Goal: Task Accomplishment & Management: Complete application form

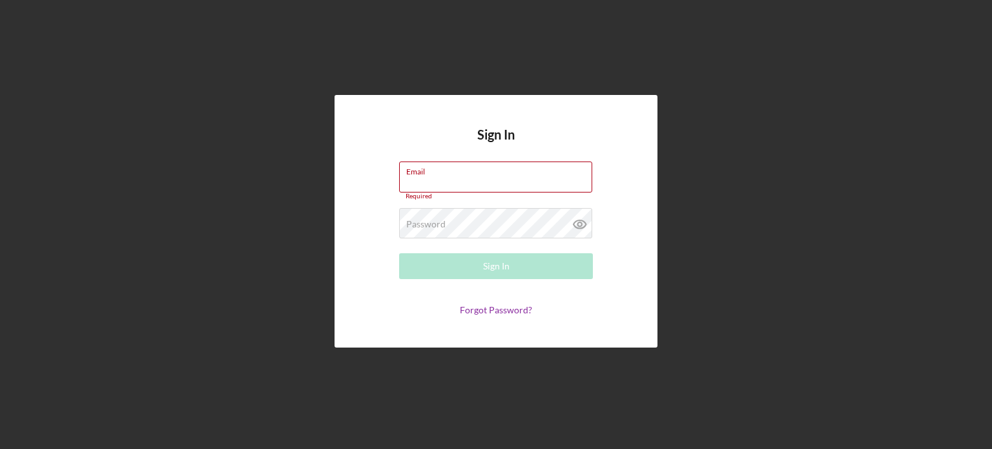
type input "[EMAIL_ADDRESS][DOMAIN_NAME]"
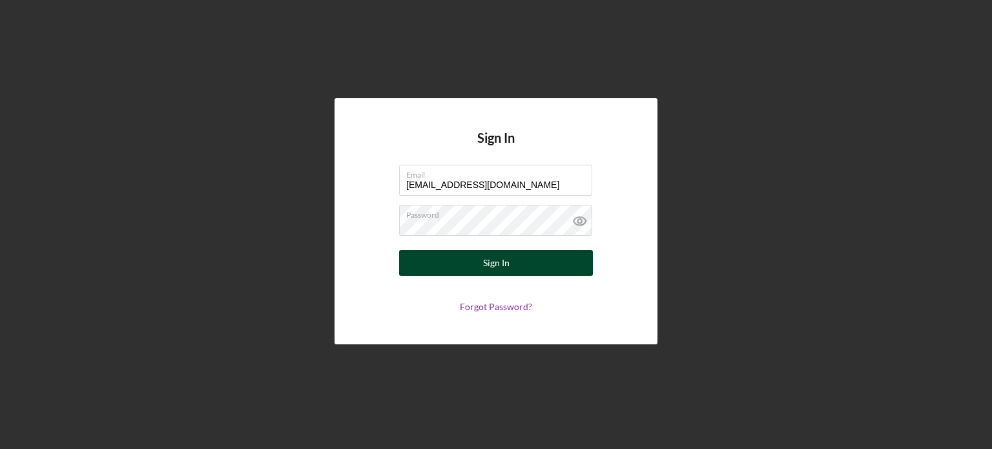
click at [507, 274] on div "Sign In" at bounding box center [496, 263] width 26 height 26
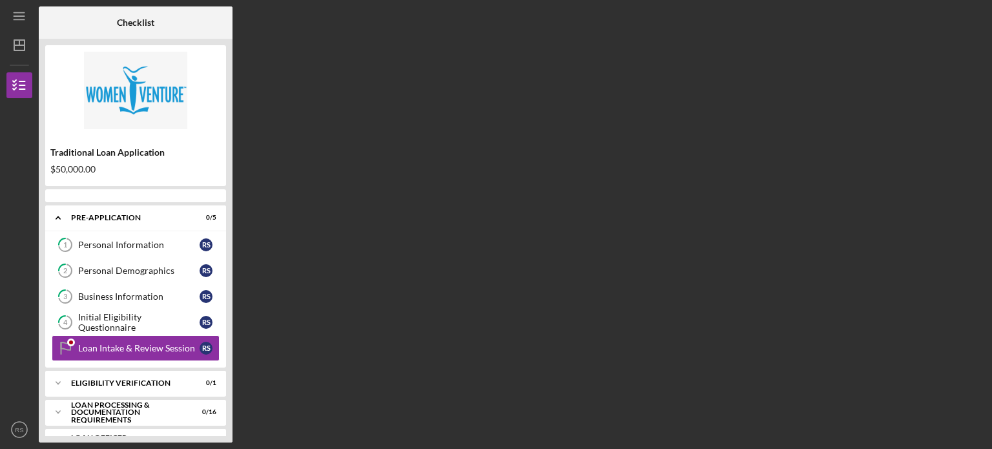
scroll to position [26, 0]
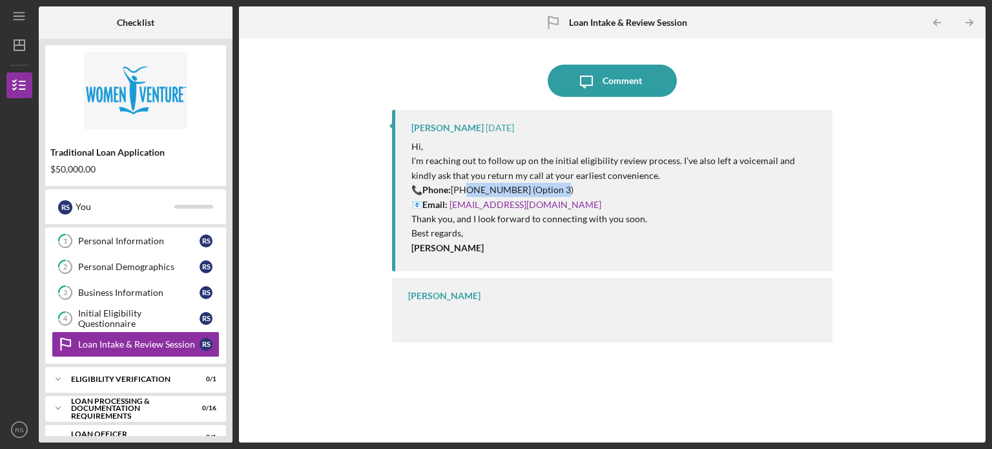
drag, startPoint x: 564, startPoint y: 187, endPoint x: 453, endPoint y: 188, distance: 111.1
click at [453, 188] on p "📞 Phone: [PHONE_NUMBER] (Option 3) 📧 Email: [EMAIL_ADDRESS][DOMAIN_NAME]" at bounding box center [615, 197] width 408 height 29
click at [455, 185] on p "📞 Phone: [PHONE_NUMBER] (Option 3) 📧 Email: [EMAIL_ADDRESS][DOMAIN_NAME]" at bounding box center [615, 197] width 408 height 29
click at [128, 236] on div "Personal Information" at bounding box center [138, 241] width 121 height 10
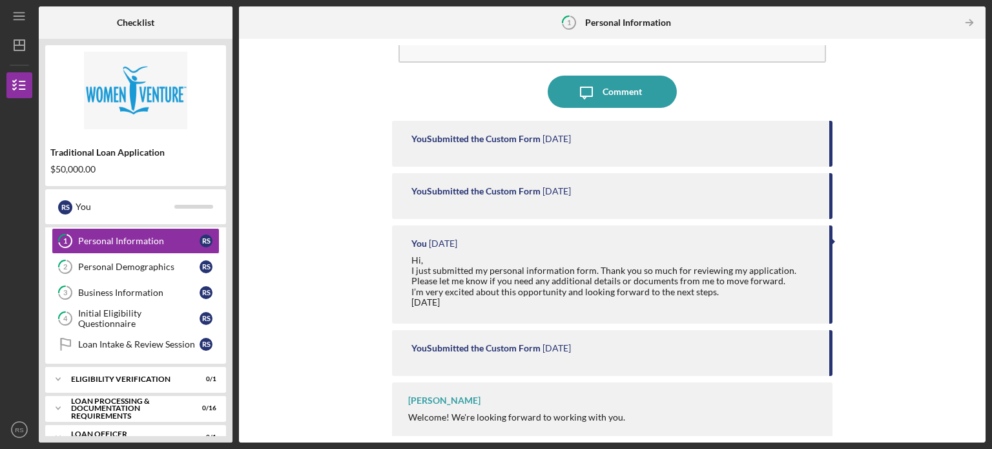
scroll to position [87, 0]
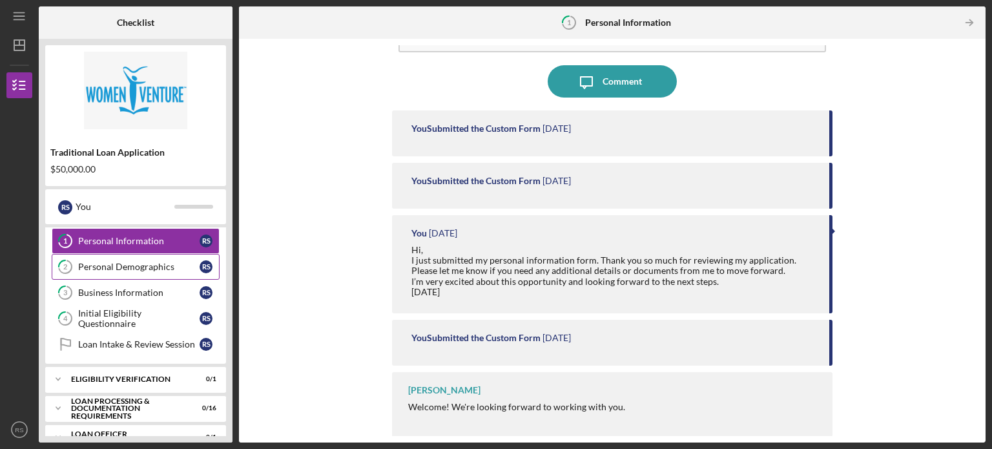
click at [162, 267] on div "Personal Demographics" at bounding box center [138, 266] width 121 height 10
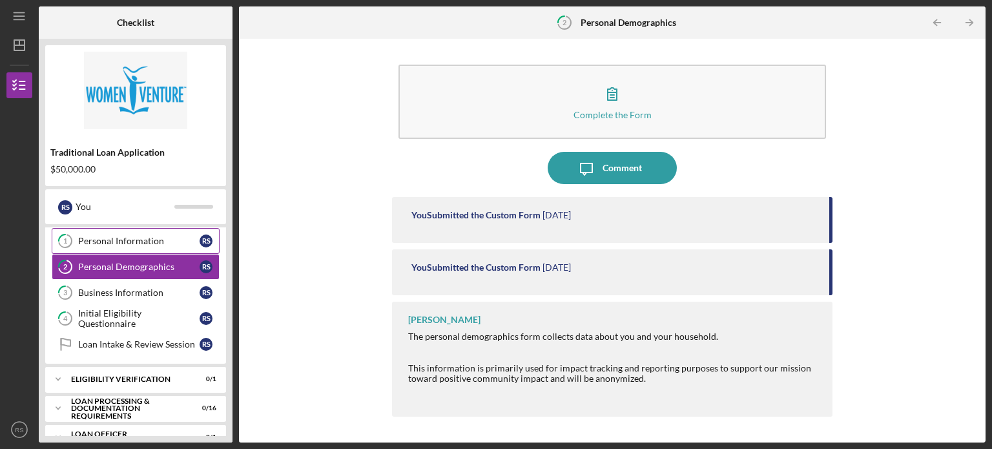
click at [145, 229] on link "1 Personal Information R S" at bounding box center [136, 241] width 168 height 26
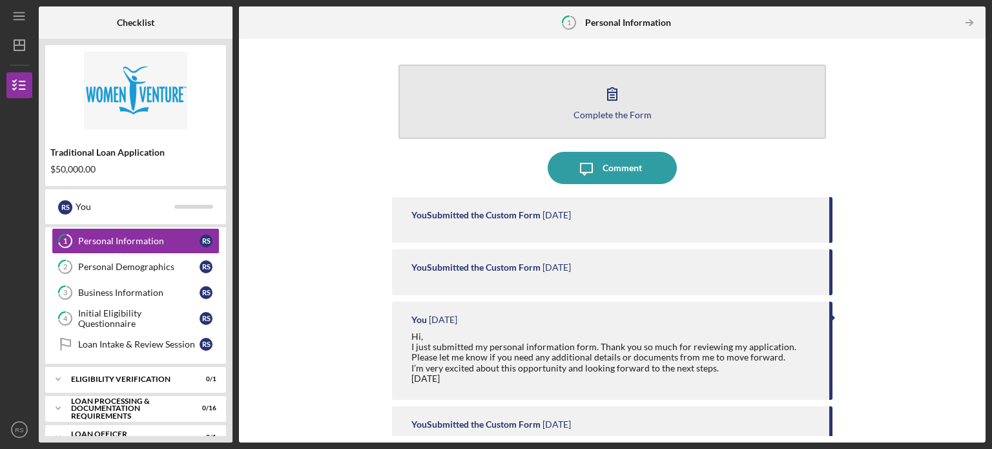
click at [618, 117] on div "Complete the Form" at bounding box center [612, 115] width 78 height 10
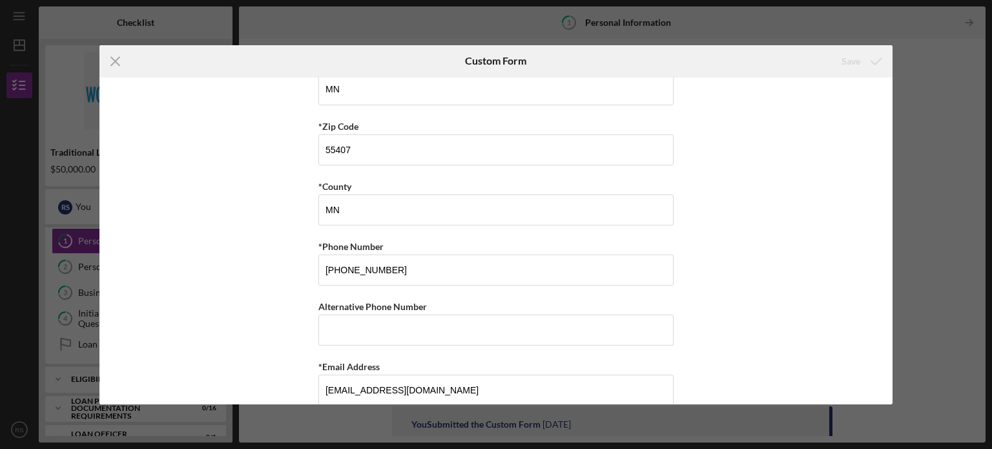
scroll to position [437, 0]
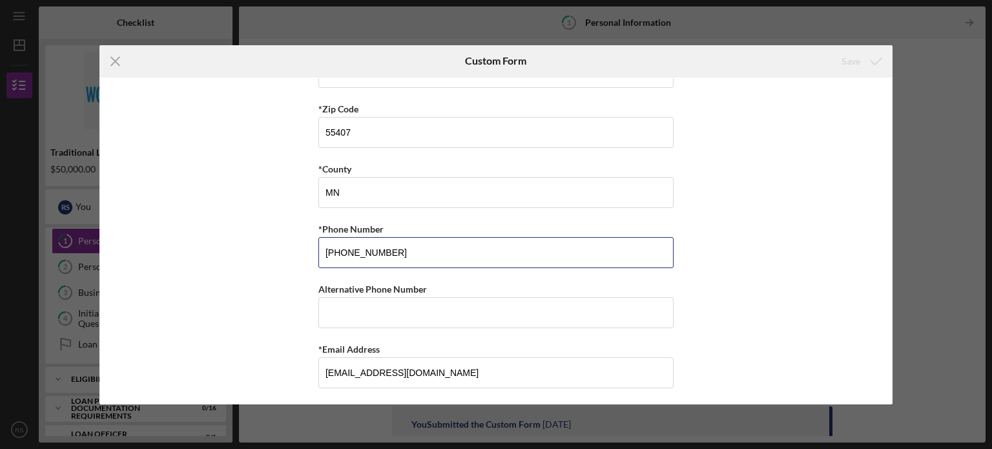
drag, startPoint x: 408, startPoint y: 251, endPoint x: 304, endPoint y: 256, distance: 104.0
click at [304, 256] on div "*First Name [DATE] Middle Name *Last Name [PERSON_NAME] *Date of Birth [DEMOGRA…" at bounding box center [495, 240] width 793 height 327
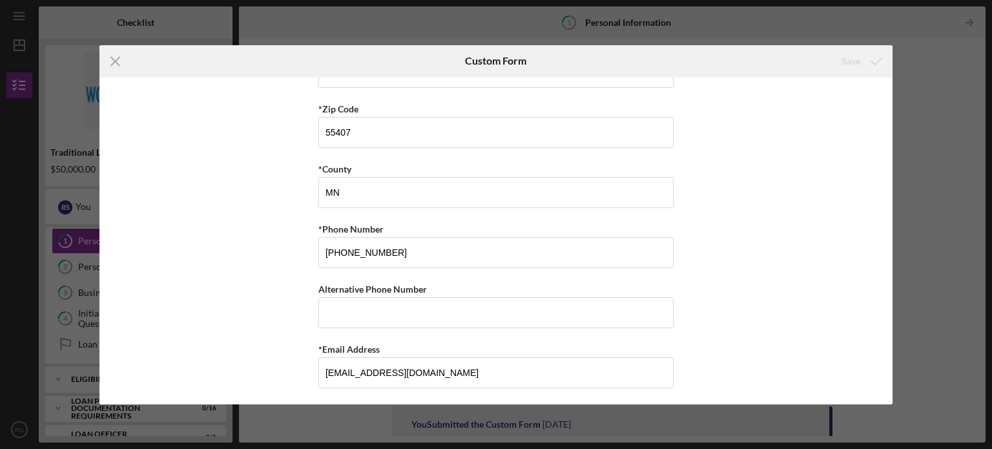
click at [901, 184] on div "Icon/Menu Close Custom Form Save *First Name [DATE] Middle Name *Last Name Saml…" at bounding box center [496, 224] width 992 height 449
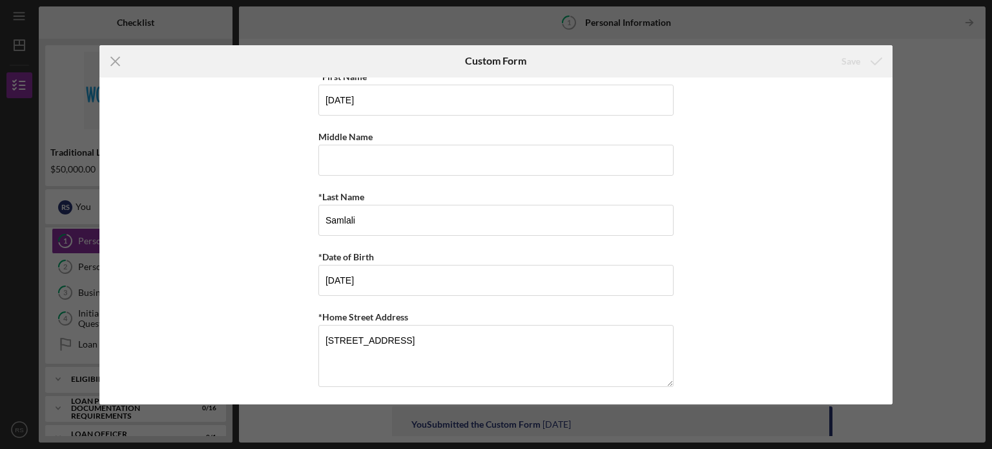
scroll to position [0, 0]
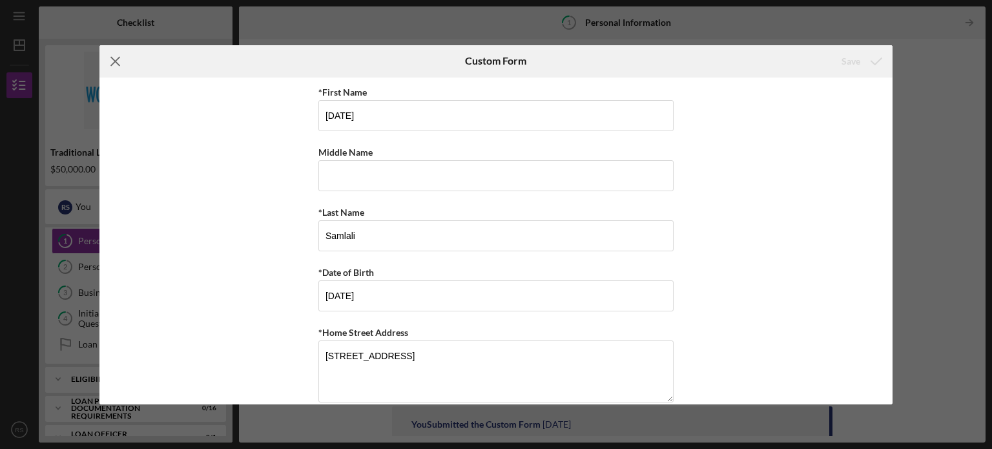
click at [113, 61] on icon "Icon/Menu Close" at bounding box center [115, 61] width 32 height 32
